Goal: Browse casually

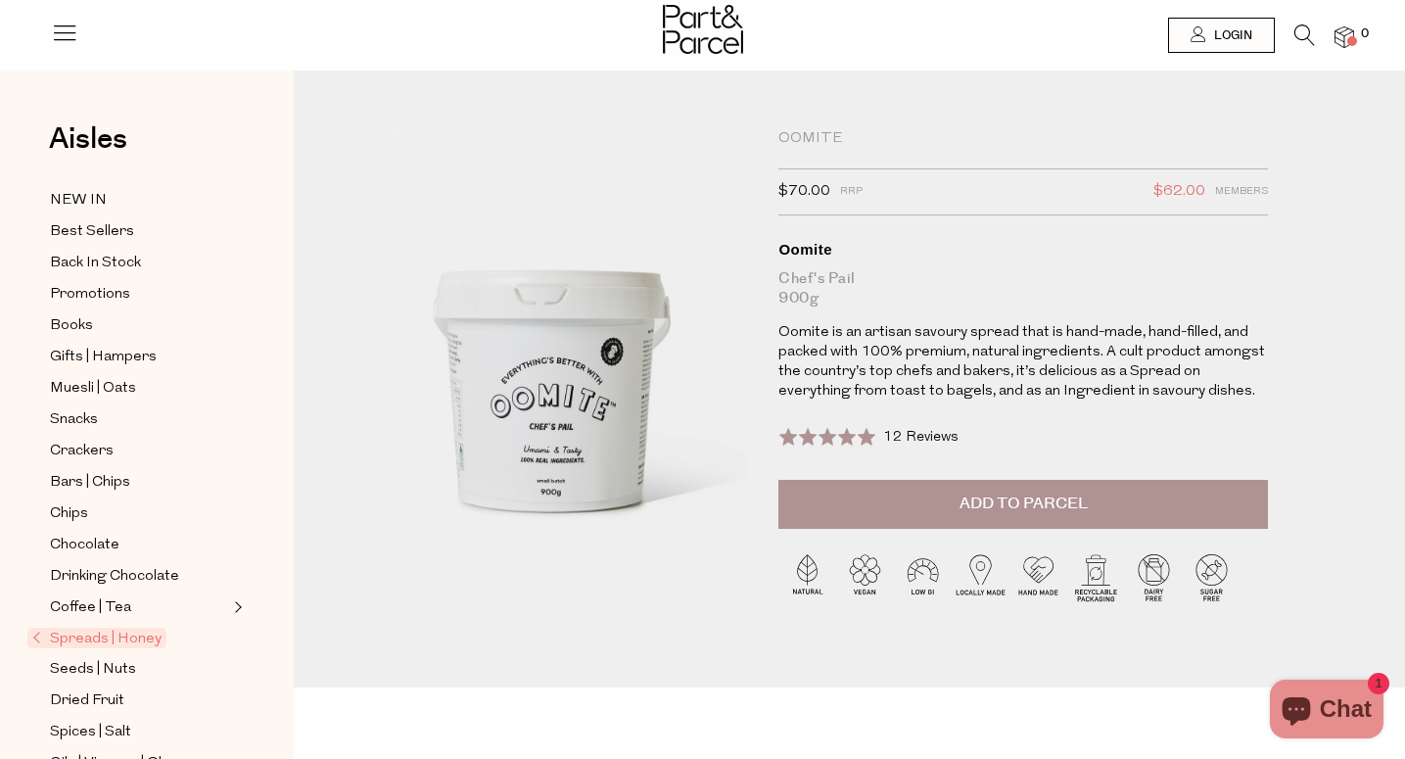
click at [684, 37] on img at bounding box center [703, 29] width 80 height 49
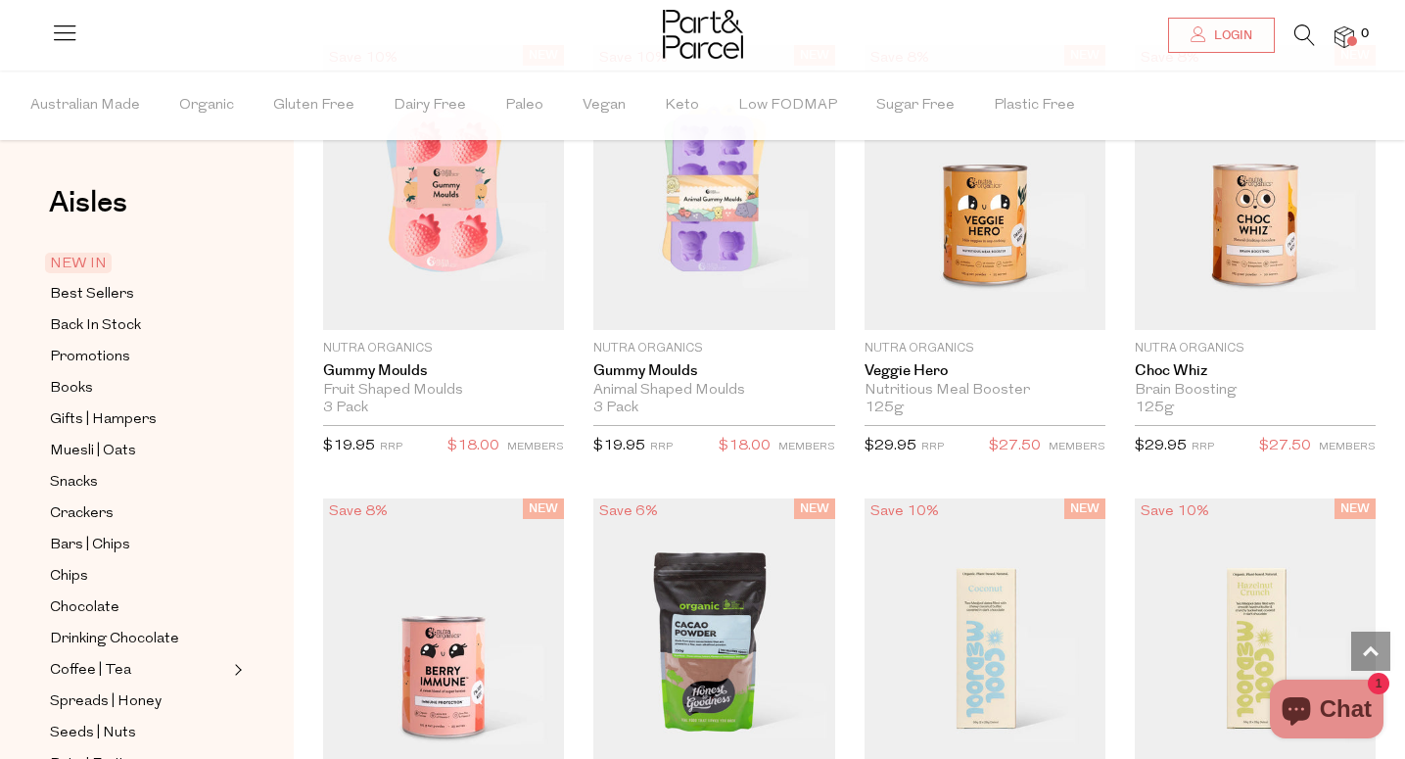
scroll to position [2227, 0]
